Goal: Task Accomplishment & Management: Manage account settings

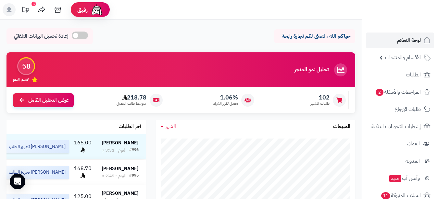
scroll to position [157, 0]
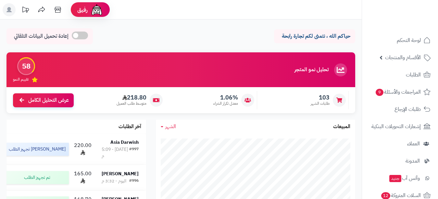
click at [392, 79] on link "الطلبات" at bounding box center [400, 75] width 68 height 16
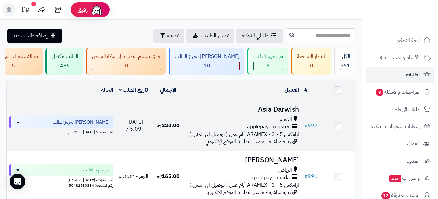
click at [288, 130] on span "applepay - master" at bounding box center [268, 126] width 43 height 7
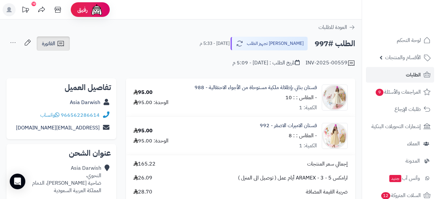
click at [65, 42] on icon at bounding box center [61, 44] width 8 height 8
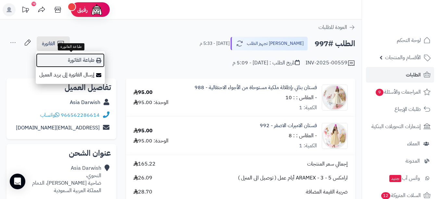
click at [76, 63] on link "طباعة الفاتورة" at bounding box center [70, 60] width 69 height 15
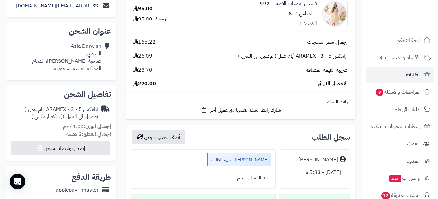
scroll to position [227, 0]
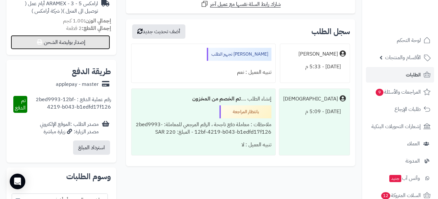
click at [99, 46] on button "إصدار بوليصة الشحن" at bounding box center [60, 42] width 99 height 14
select select "******"
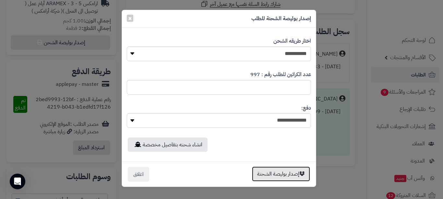
click at [270, 174] on button "إصدار بوليصة الشحنة" at bounding box center [281, 173] width 58 height 15
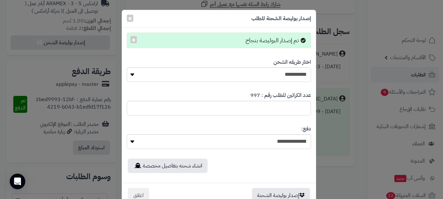
click at [351, 70] on div "**********" at bounding box center [221, 99] width 443 height 199
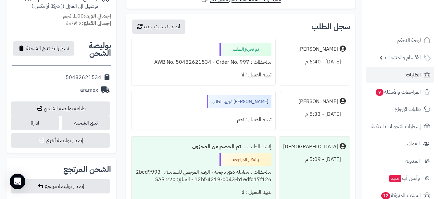
scroll to position [260, 0]
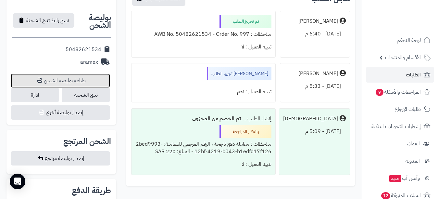
click at [97, 78] on link "طباعة بوليصة الشحن" at bounding box center [60, 80] width 99 height 14
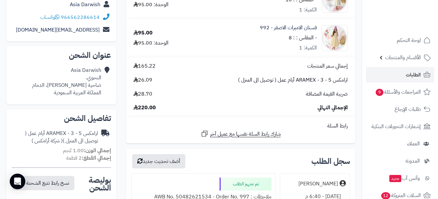
scroll to position [0, 0]
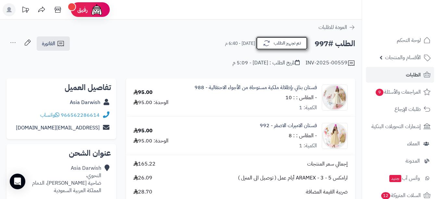
click at [304, 43] on button "تم تجهيز الطلب" at bounding box center [282, 43] width 52 height 14
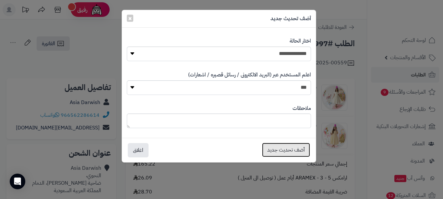
click at [284, 153] on button "أضف تحديث جديد" at bounding box center [286, 149] width 48 height 14
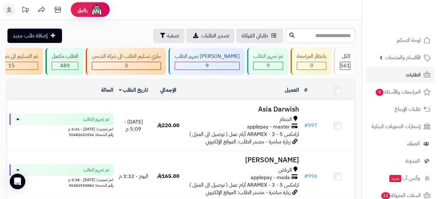
drag, startPoint x: 0, startPoint y: 0, endPoint x: 355, endPoint y: 42, distance: 357.8
click at [355, 42] on div "طلباتي المُوكلة تصدير الطلبات تصفية إضافة طلب جديد" at bounding box center [181, 35] width 362 height 15
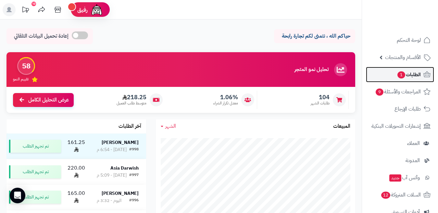
click at [406, 76] on span "الطلبات 1" at bounding box center [409, 74] width 24 height 9
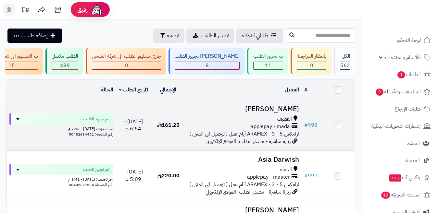
click at [319, 113] on td "# 998" at bounding box center [310, 125] width 18 height 50
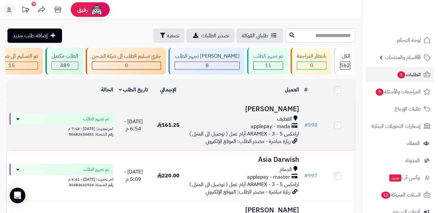
click at [265, 113] on h3 "[PERSON_NAME]" at bounding box center [243, 108] width 111 height 7
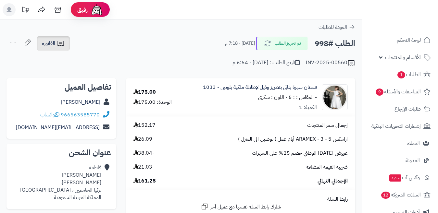
click at [64, 42] on icon at bounding box center [60, 43] width 6 height 5
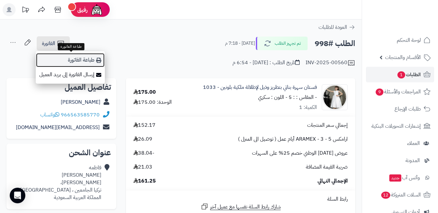
click at [74, 57] on link "طباعة الفاتورة" at bounding box center [70, 60] width 69 height 15
